Goal: Transaction & Acquisition: Purchase product/service

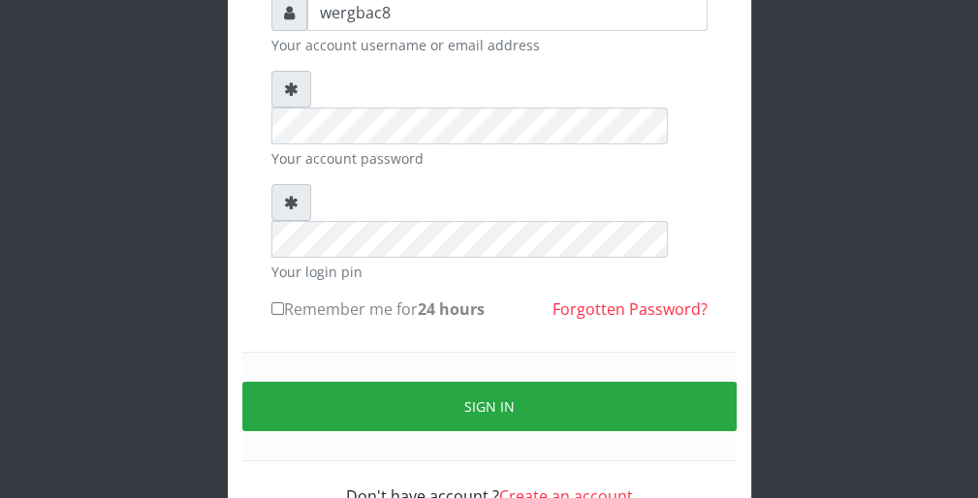
scroll to position [178, 0]
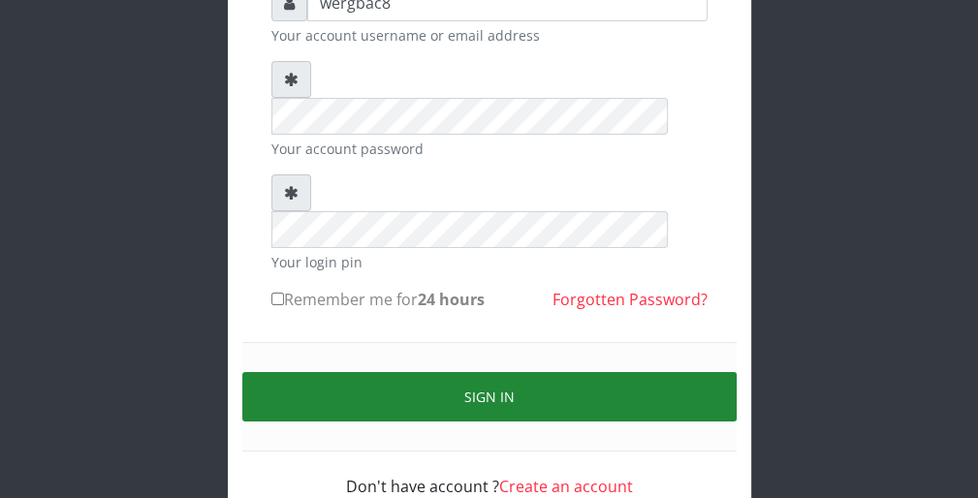
click at [681, 372] on button "Sign in" at bounding box center [489, 396] width 494 height 49
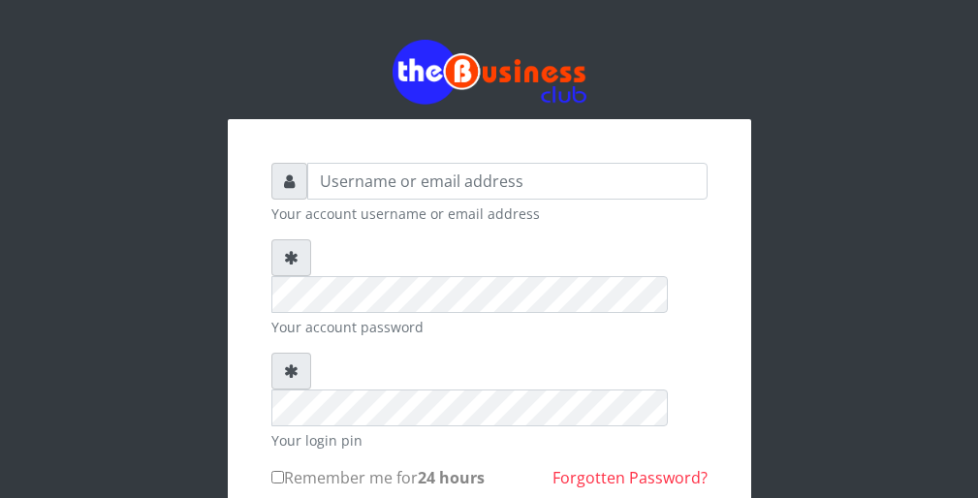
scroll to position [178, 0]
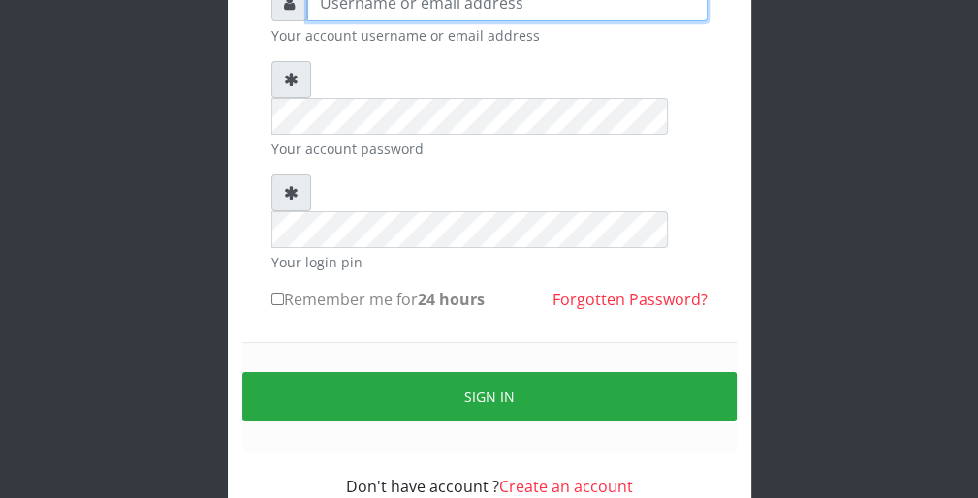
type input "wergbac8"
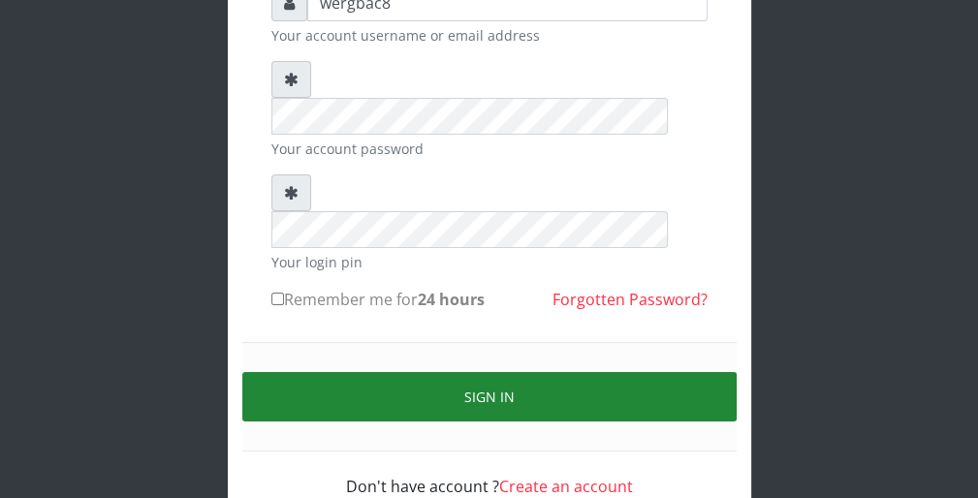
click at [701, 372] on button "Sign in" at bounding box center [489, 396] width 494 height 49
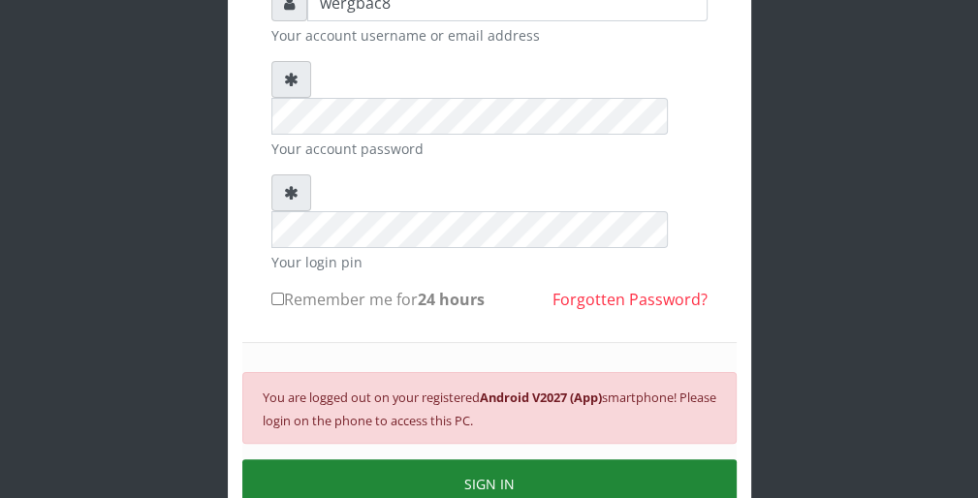
click at [625, 459] on button "SIGN IN" at bounding box center [489, 483] width 494 height 49
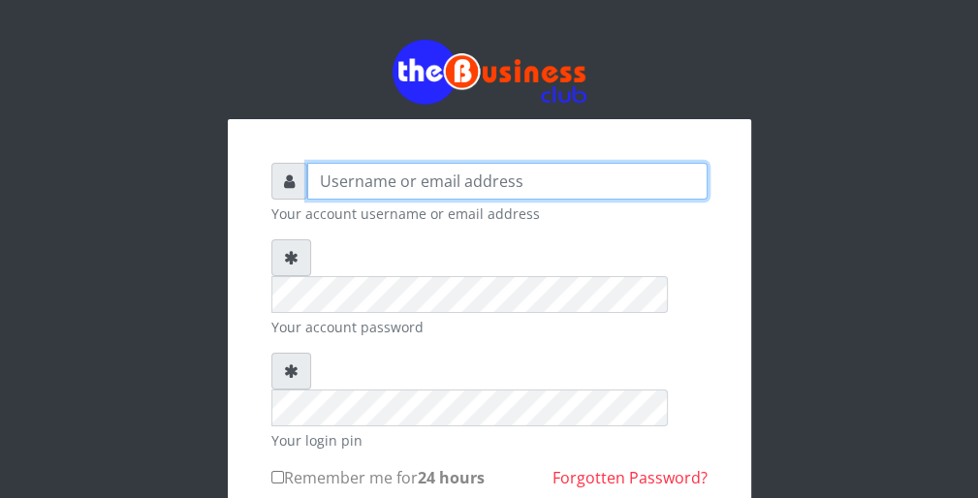
type input "wergbac8"
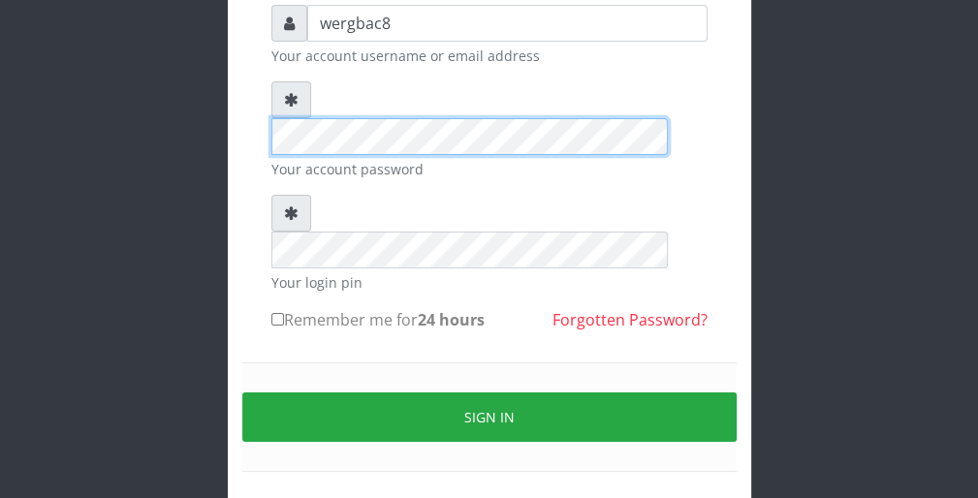
scroll to position [178, 0]
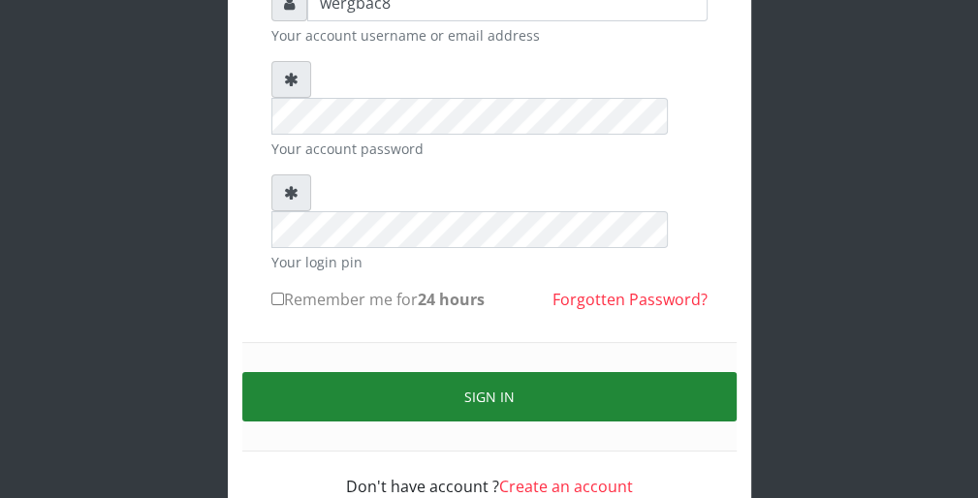
click at [704, 372] on button "Sign in" at bounding box center [489, 396] width 494 height 49
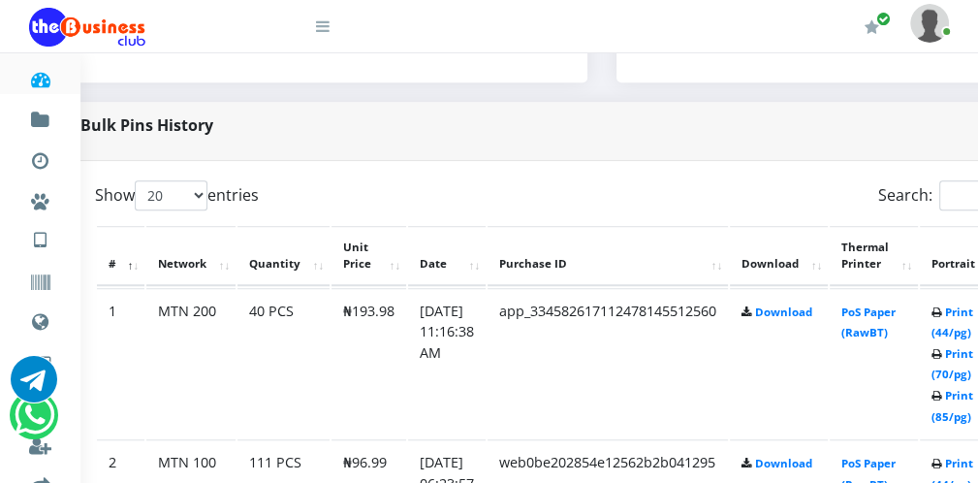
scroll to position [891, 78]
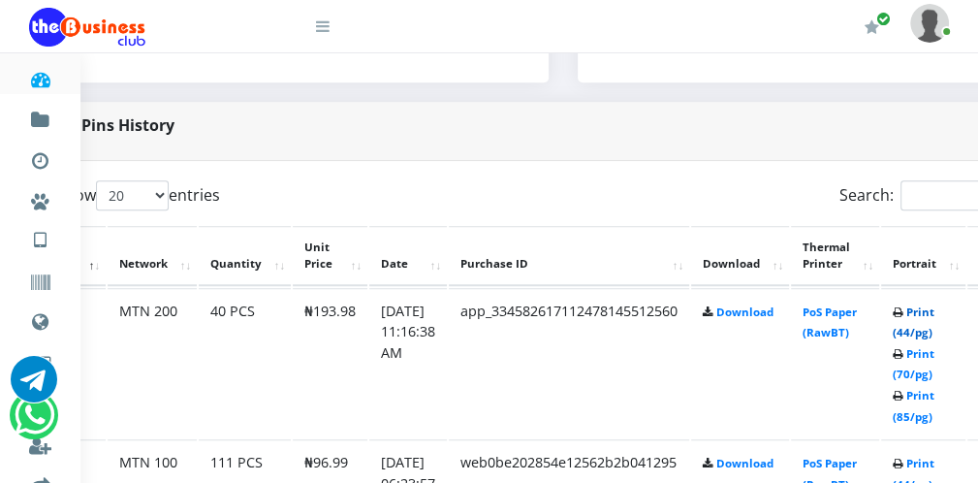
click at [916, 331] on link "Print (44/pg)" at bounding box center [913, 322] width 42 height 36
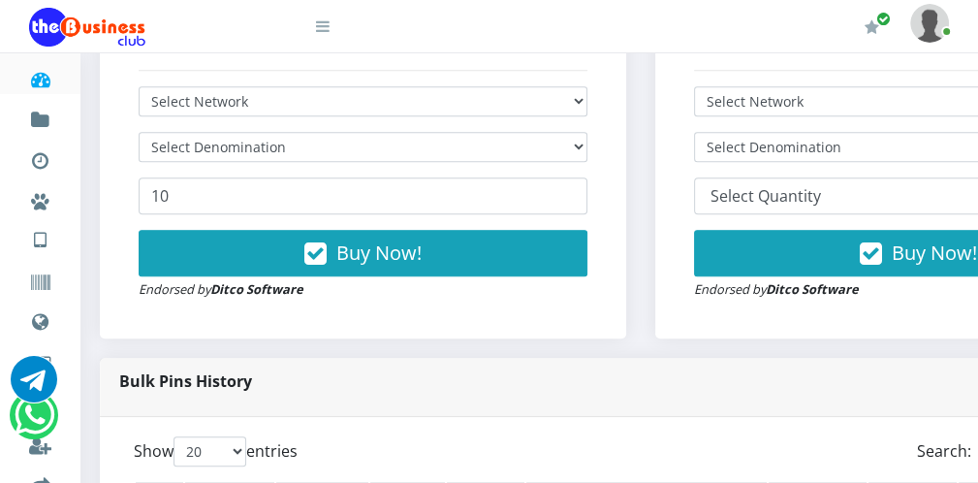
scroll to position [581, 0]
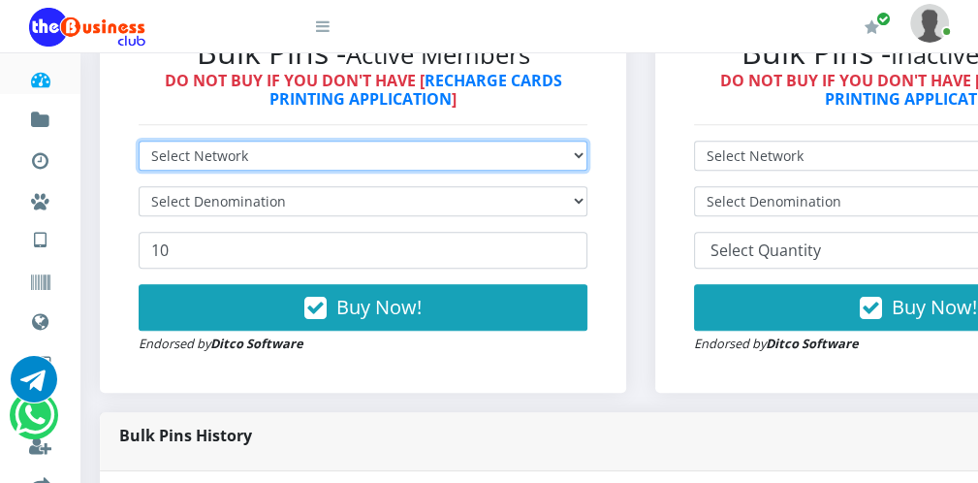
click at [495, 160] on select "Select Network MTN Globacom 9Mobile Airtel" at bounding box center [363, 155] width 449 height 30
select select "Airtel"
click at [139, 140] on select "Select Network MTN Globacom 9Mobile Airtel" at bounding box center [363, 155] width 449 height 30
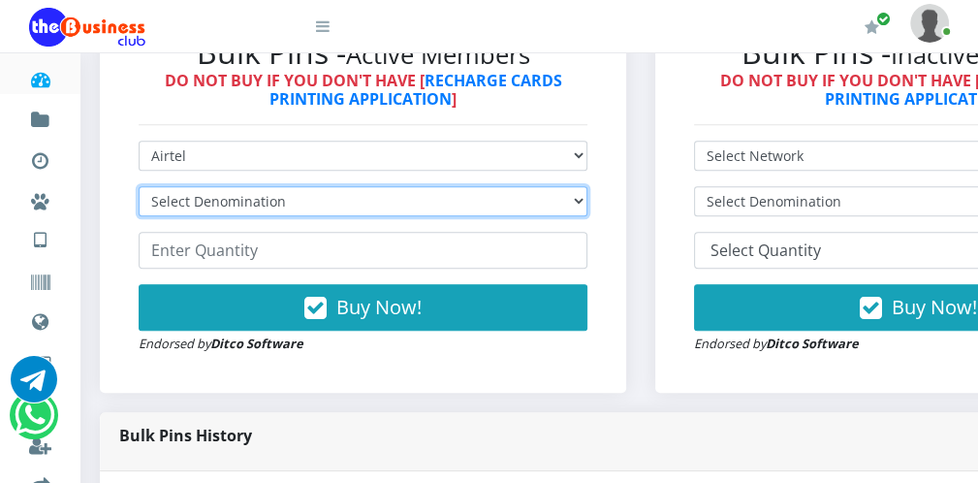
click at [333, 211] on select "Select Denomination Airtel NGN100 - ₦96.38 Airtel NGN200 - ₦192.76 Airtel NGN50…" at bounding box center [363, 201] width 449 height 30
select select "96.38-100"
click at [139, 186] on select "Select Denomination Airtel NGN100 - ₦96.38 Airtel NGN200 - ₦192.76 Airtel NGN50…" at bounding box center [363, 201] width 449 height 30
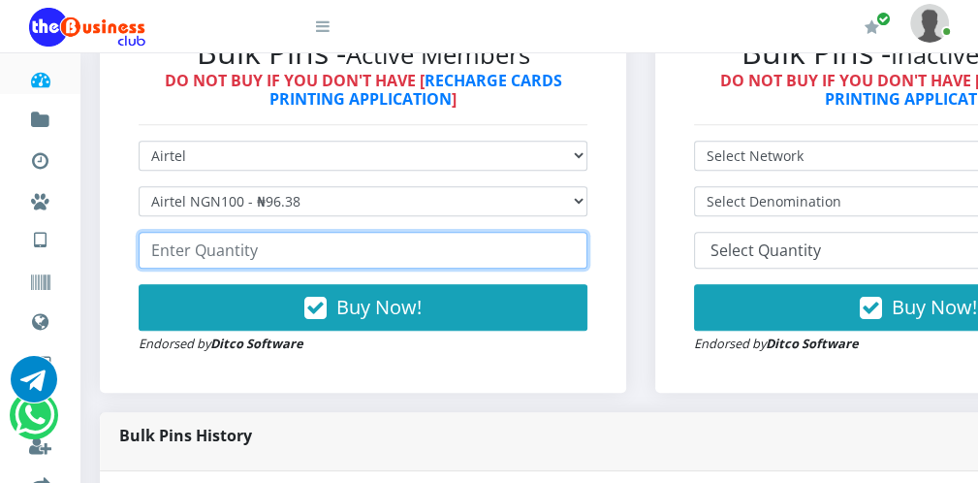
click at [284, 254] on input "number" at bounding box center [363, 250] width 449 height 37
type input "100"
click at [565, 244] on input "100" at bounding box center [363, 250] width 449 height 37
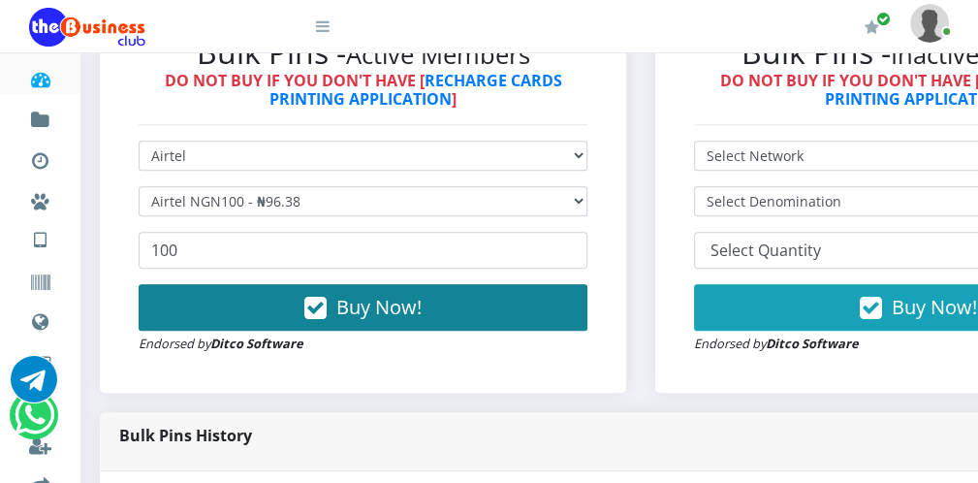
click at [500, 315] on button "Buy Now!" at bounding box center [363, 307] width 449 height 47
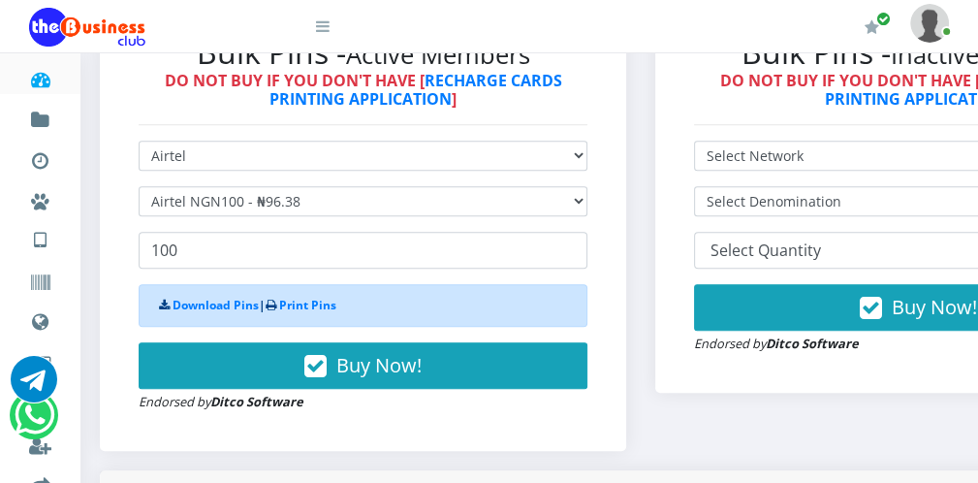
click at [327, 27] on icon at bounding box center [323, 26] width 14 height 16
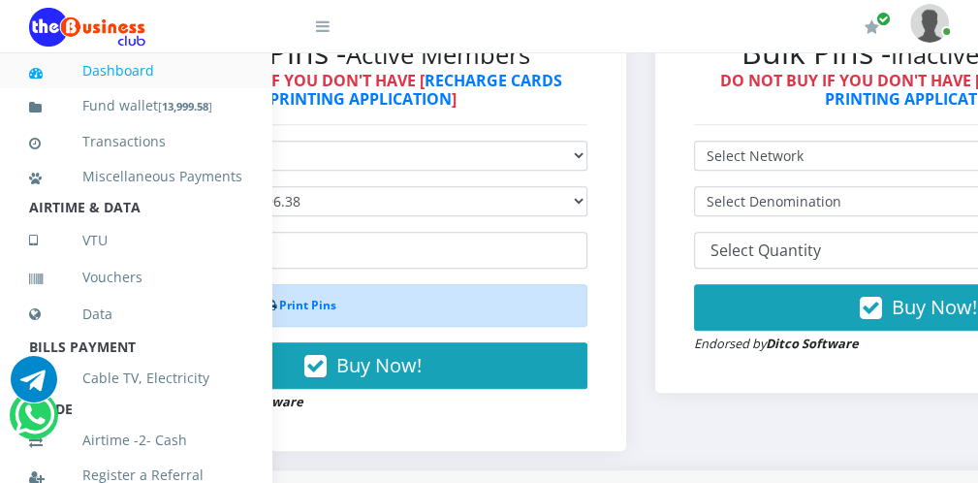
scroll to position [422, 0]
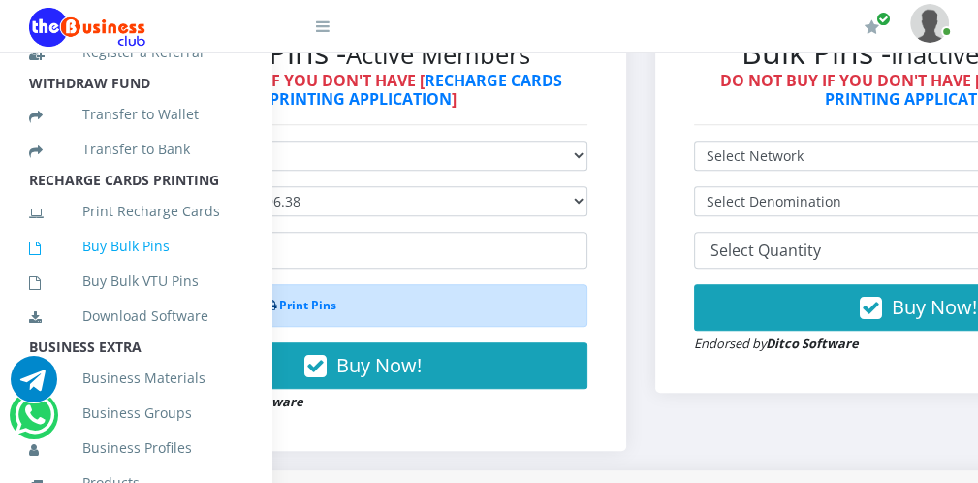
click at [195, 266] on link "Buy Bulk Pins" at bounding box center [135, 246] width 213 height 45
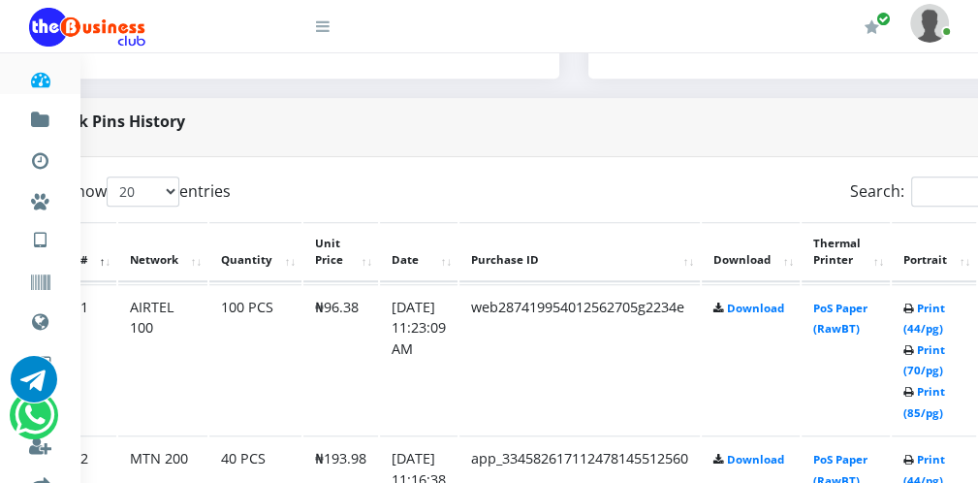
scroll to position [895, 78]
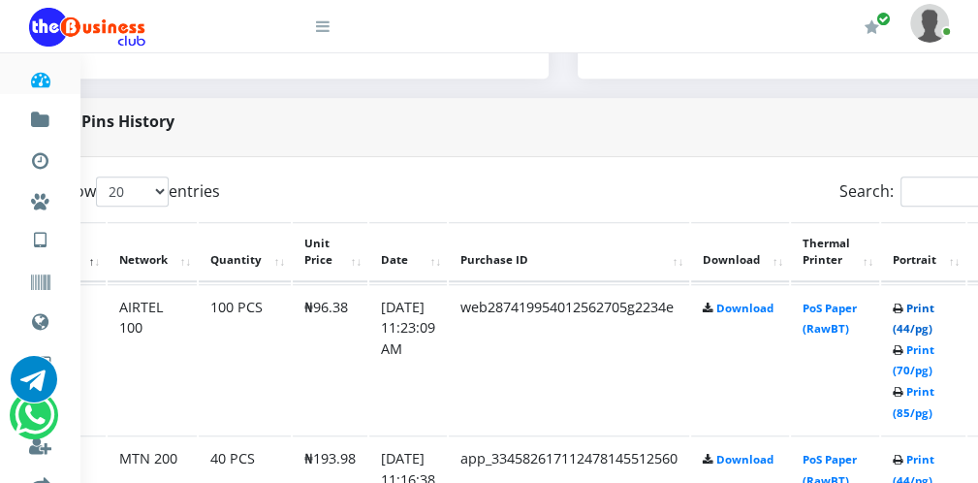
click at [912, 321] on link "Print (44/pg)" at bounding box center [913, 318] width 42 height 36
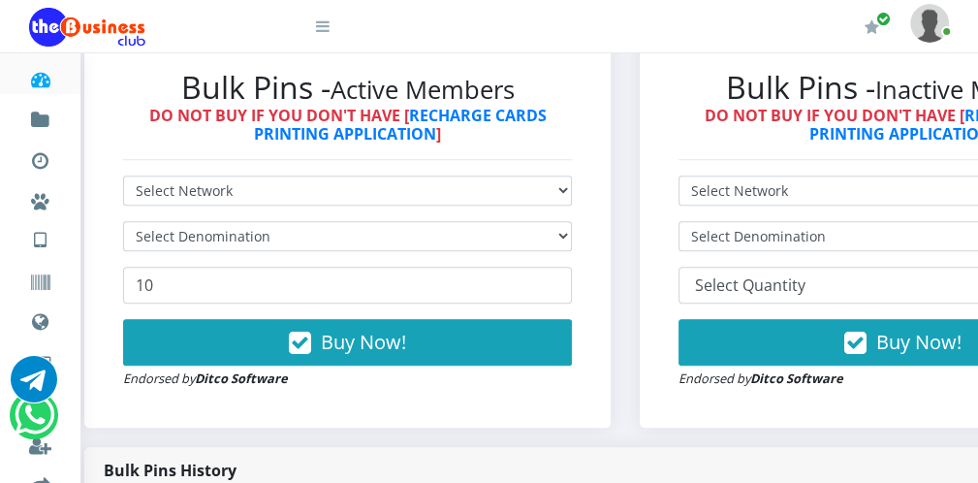
scroll to position [546, 0]
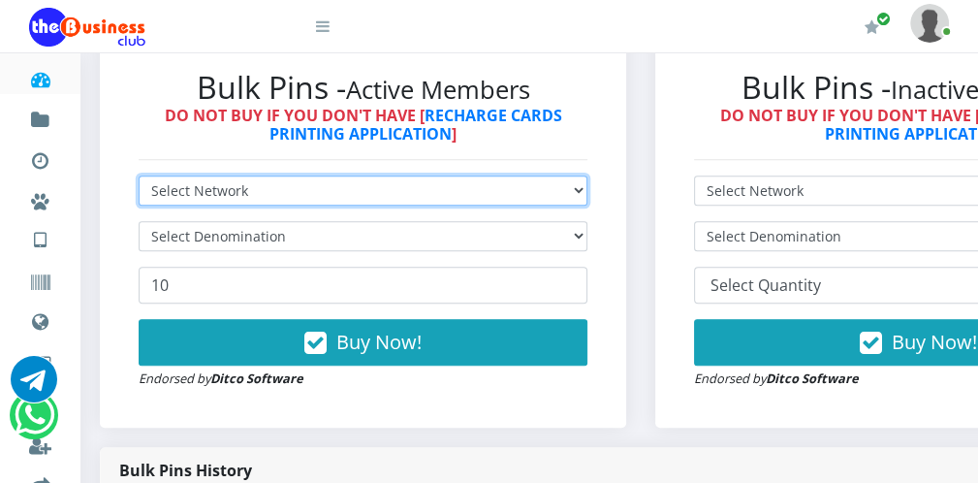
click at [304, 196] on select "Select Network MTN Globacom 9Mobile Airtel" at bounding box center [363, 190] width 449 height 30
select select "Airtel"
click at [139, 175] on select "Select Network MTN Globacom 9Mobile Airtel" at bounding box center [363, 190] width 449 height 30
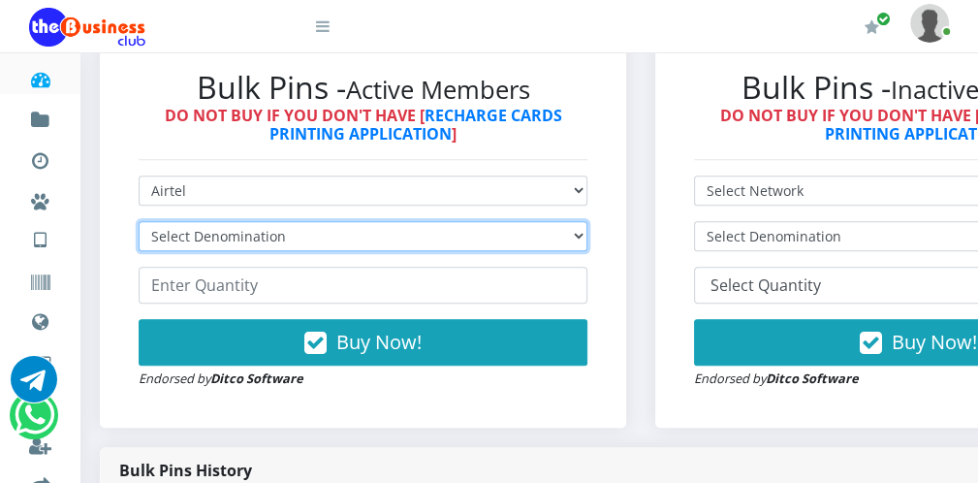
click at [267, 241] on select "Select Denomination Airtel NGN100 - ₦96.38 Airtel NGN200 - ₦192.76 Airtel NGN50…" at bounding box center [363, 236] width 449 height 30
select select "96.38-100"
click at [139, 221] on select "Select Denomination Airtel NGN100 - ₦96.38 Airtel NGN200 - ₦192.76 Airtel NGN50…" at bounding box center [363, 236] width 449 height 30
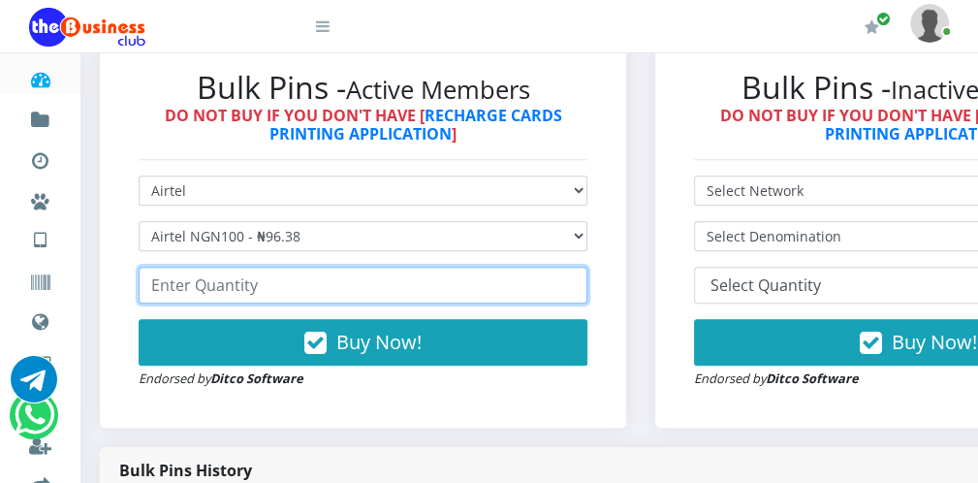
click at [232, 292] on input "number" at bounding box center [363, 284] width 449 height 37
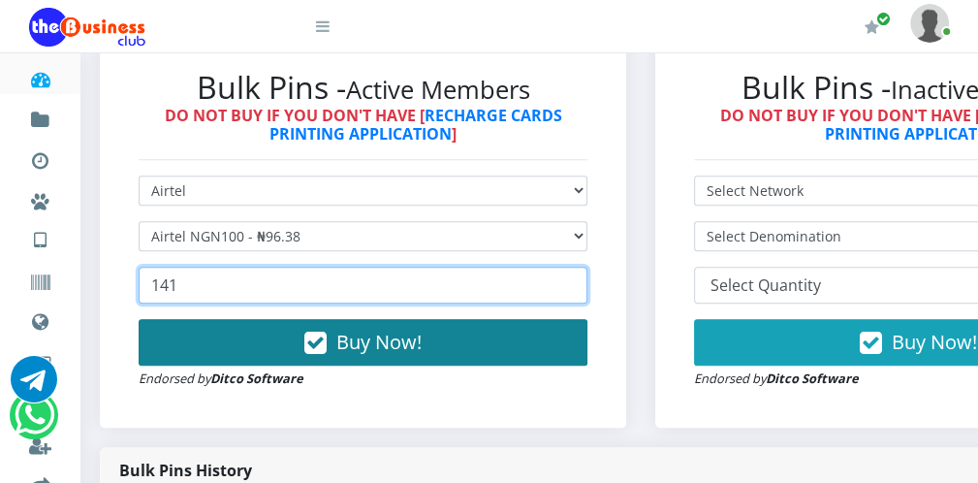
type input "141"
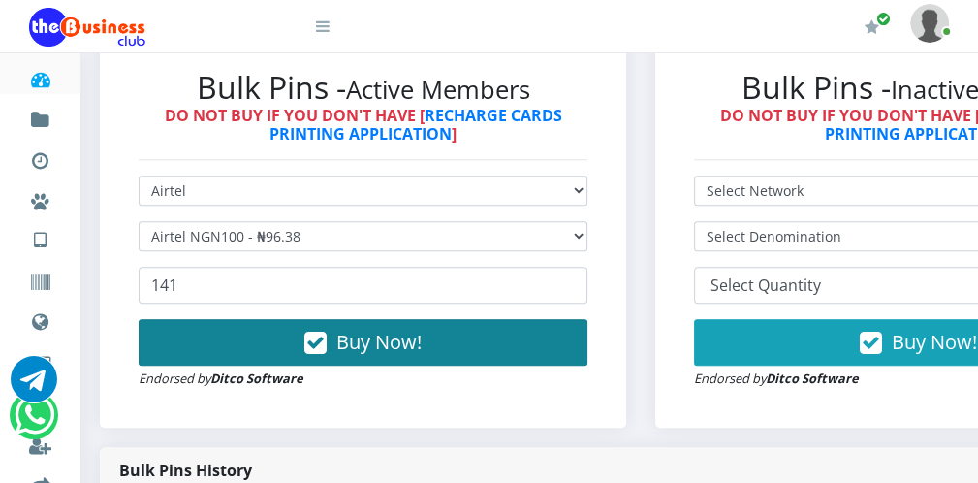
click at [296, 330] on button "Buy Now!" at bounding box center [363, 342] width 449 height 47
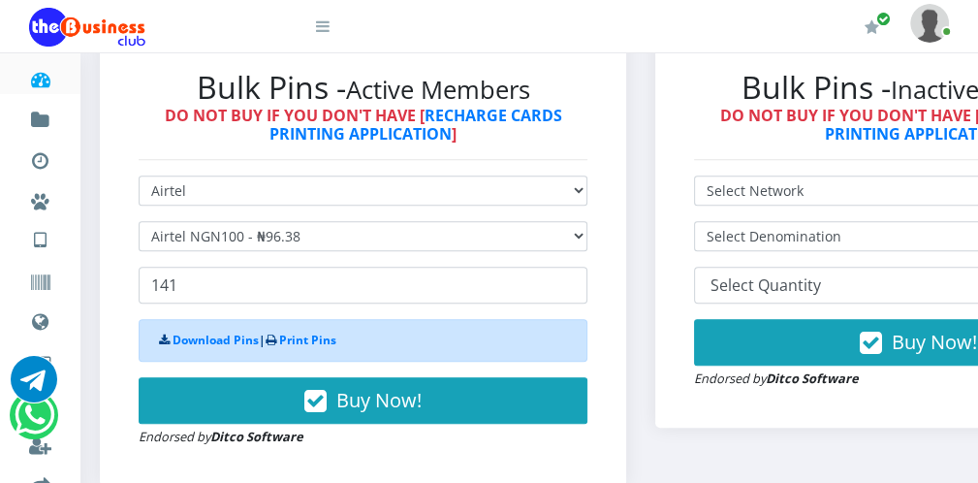
click at [319, 32] on icon at bounding box center [323, 26] width 14 height 16
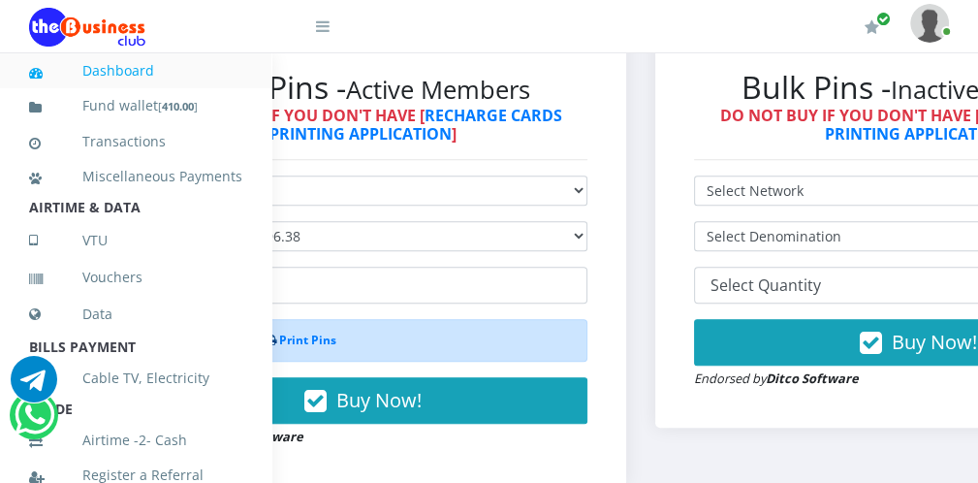
scroll to position [422, 0]
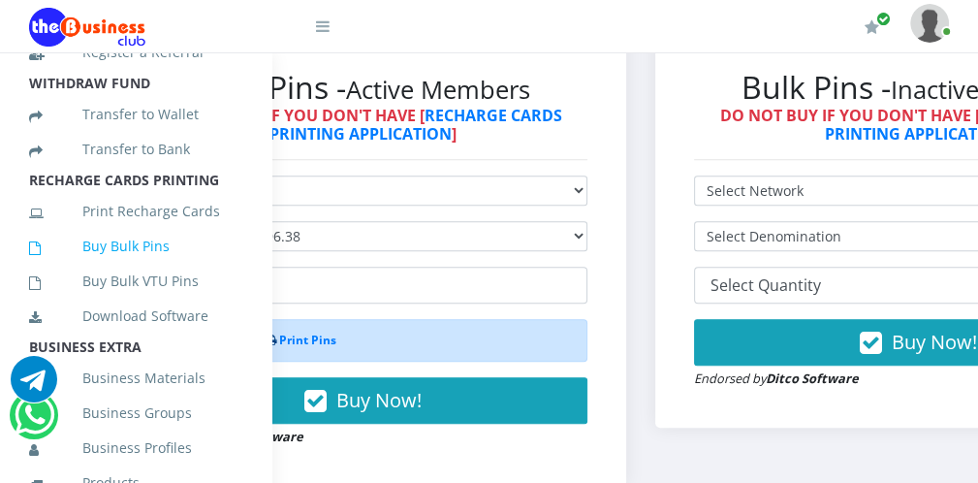
click at [177, 268] on link "Buy Bulk Pins" at bounding box center [135, 246] width 213 height 45
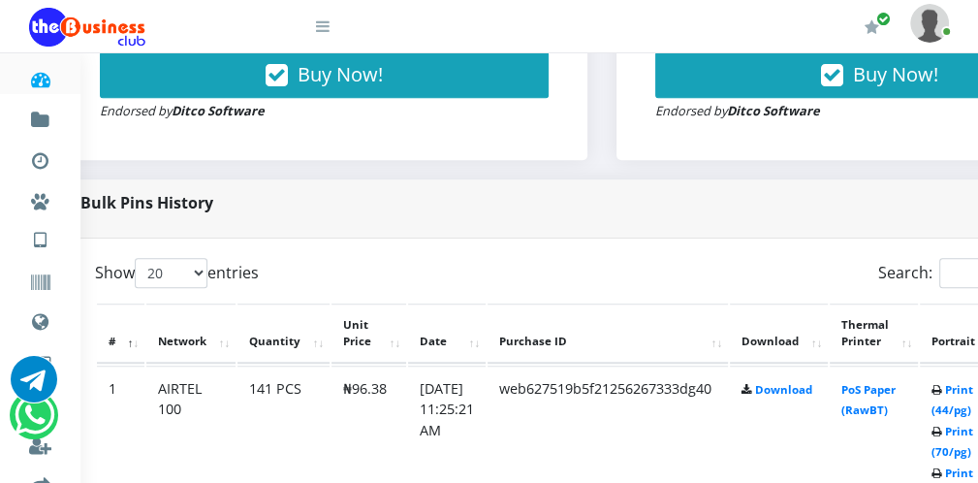
scroll to position [814, 78]
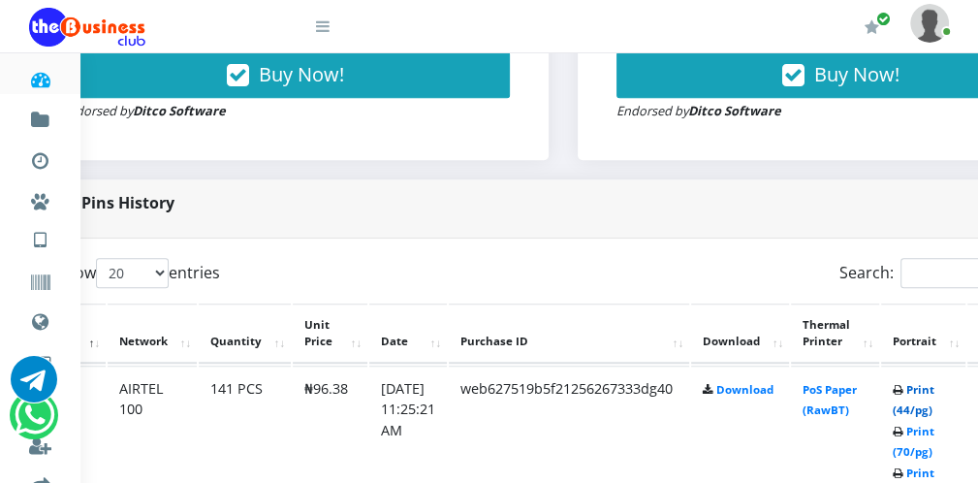
click at [912, 407] on link "Print (44/pg)" at bounding box center [913, 400] width 42 height 36
